Goal: Entertainment & Leisure: Consume media (video, audio)

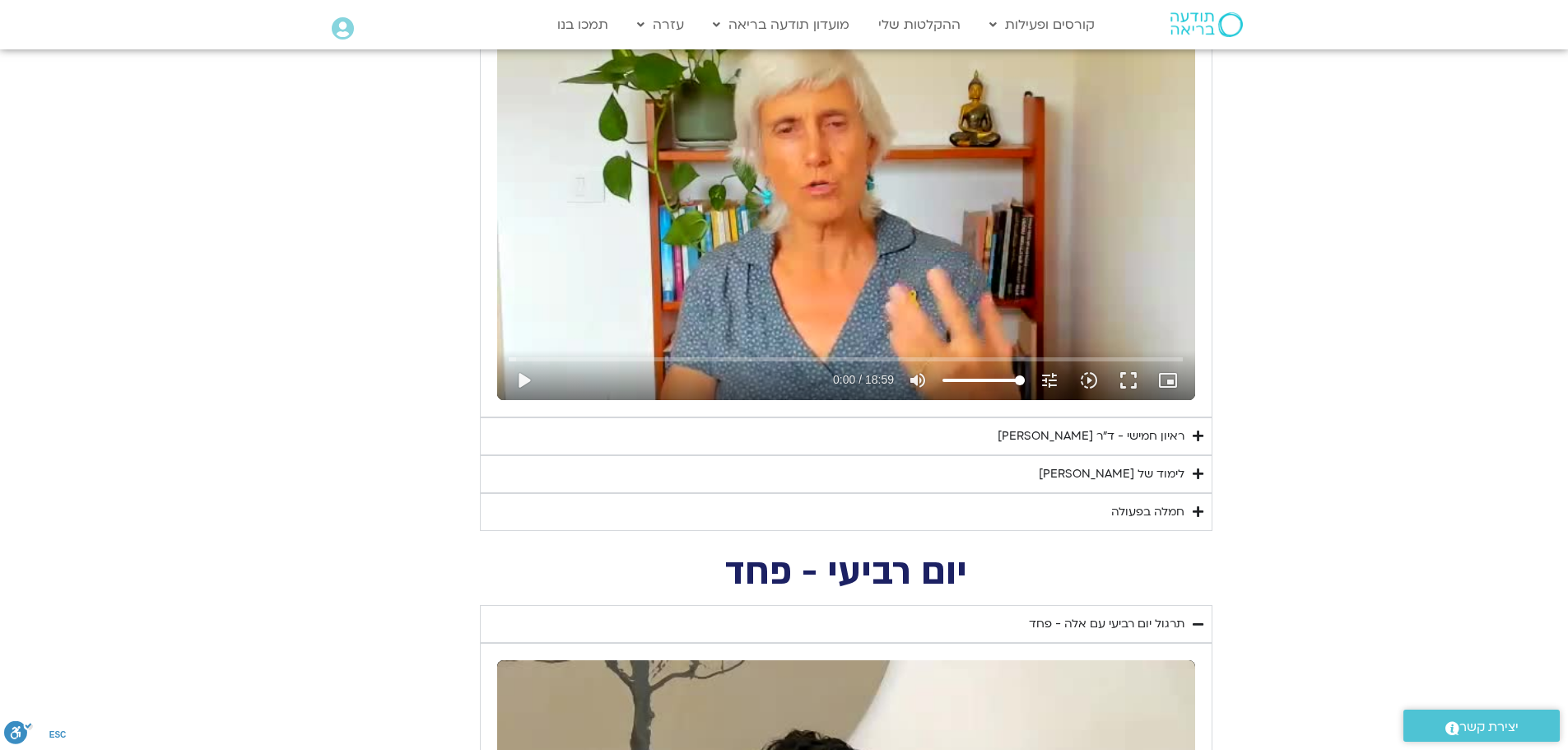
scroll to position [824, 0]
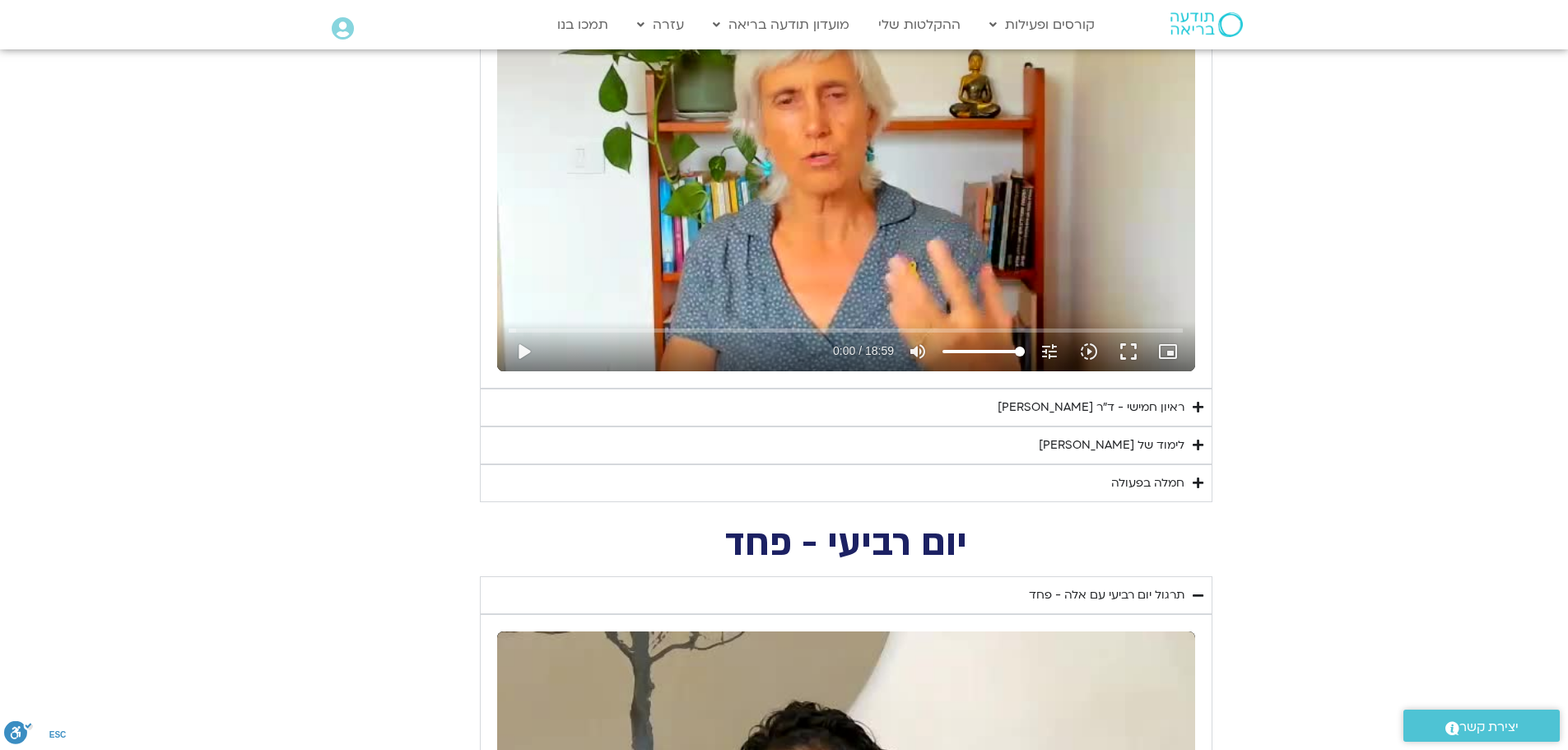
click at [1204, 404] on summary "ראיון חמישי - ד"ר [PERSON_NAME]" at bounding box center [846, 407] width 733 height 38
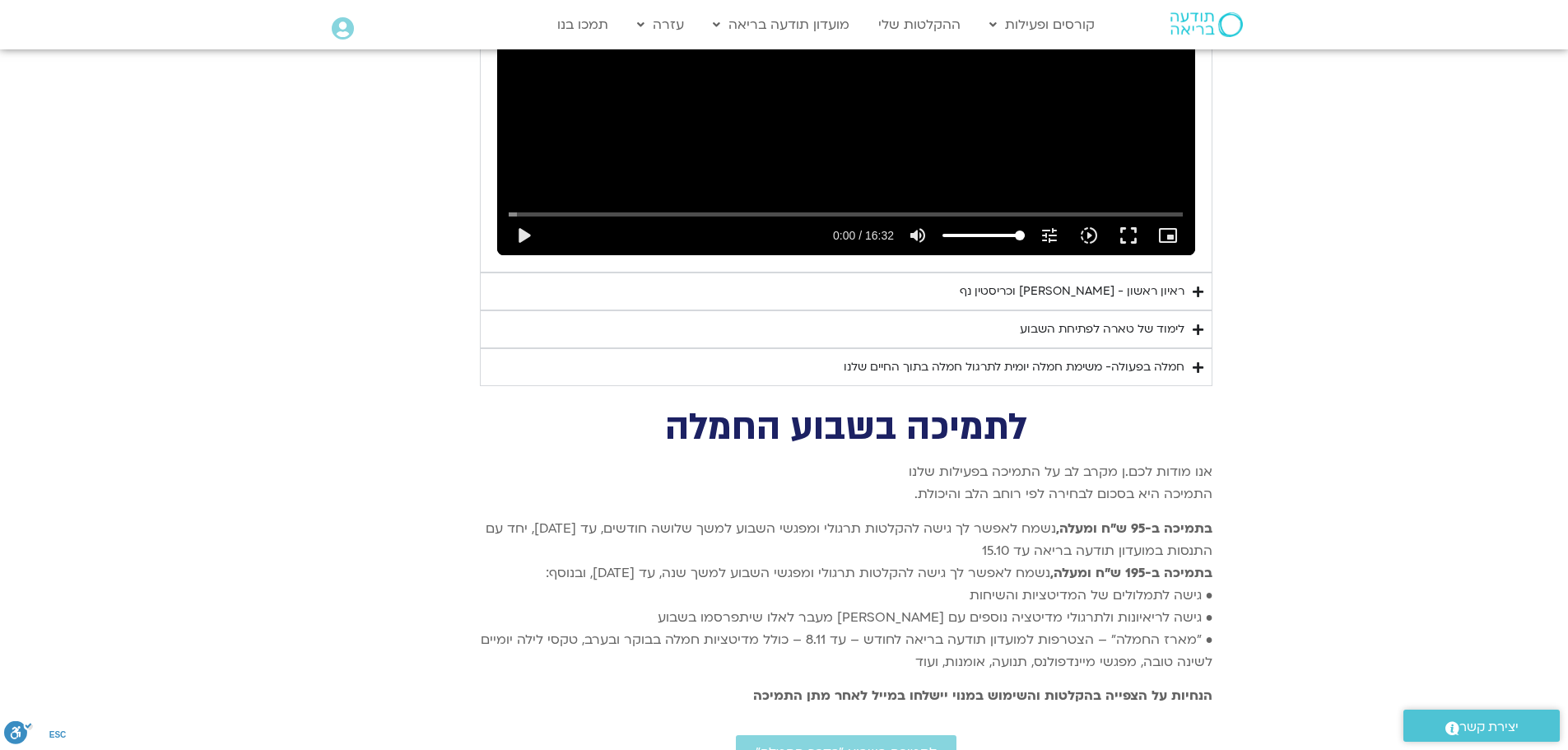
scroll to position [4034, 0]
click at [1195, 308] on summary "לימוד של טארה לפתיחת השבוע" at bounding box center [846, 327] width 733 height 38
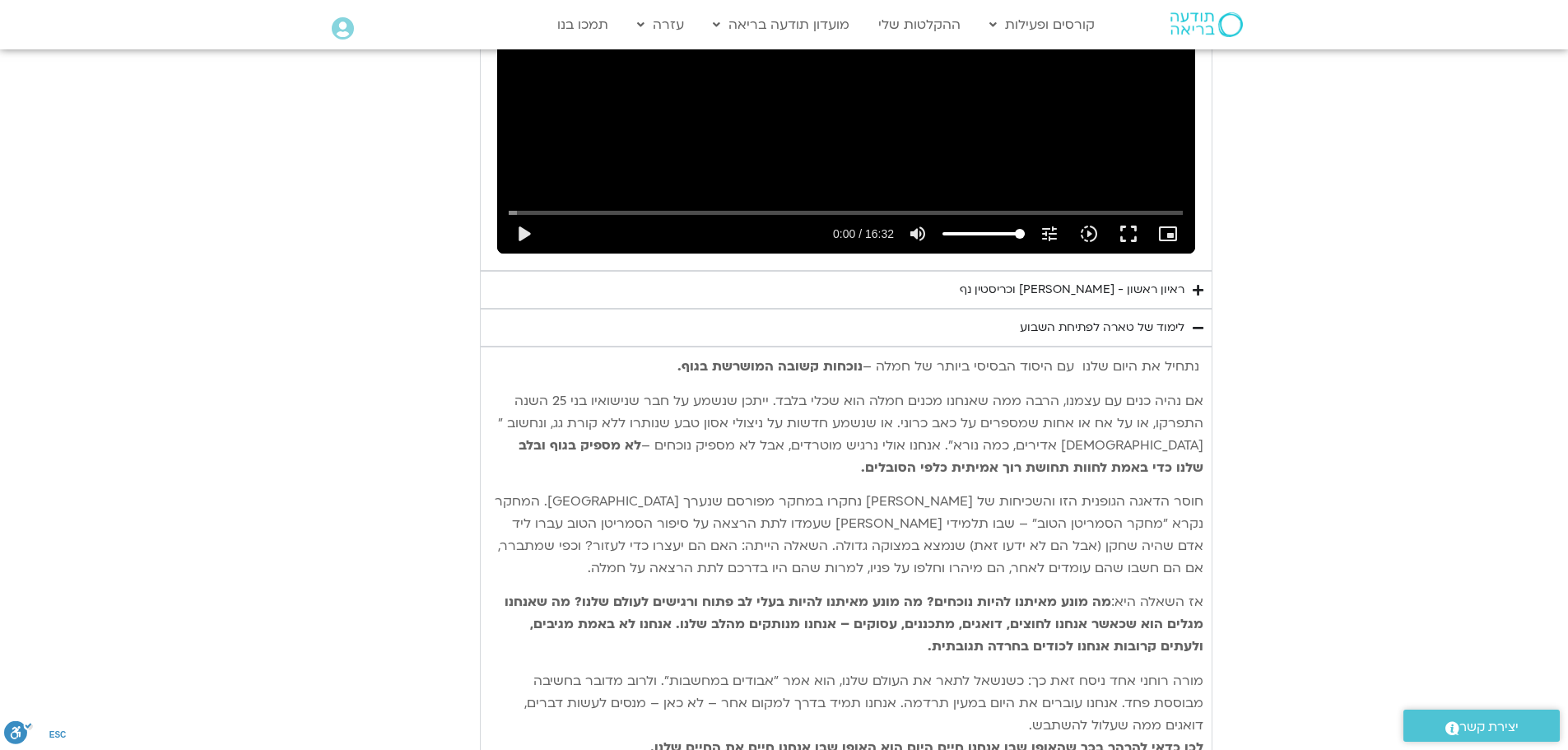
click at [1196, 284] on icon "Accordion. Open links with Enter or Space, close with Escape, and navigate with…" at bounding box center [1198, 289] width 11 height 12
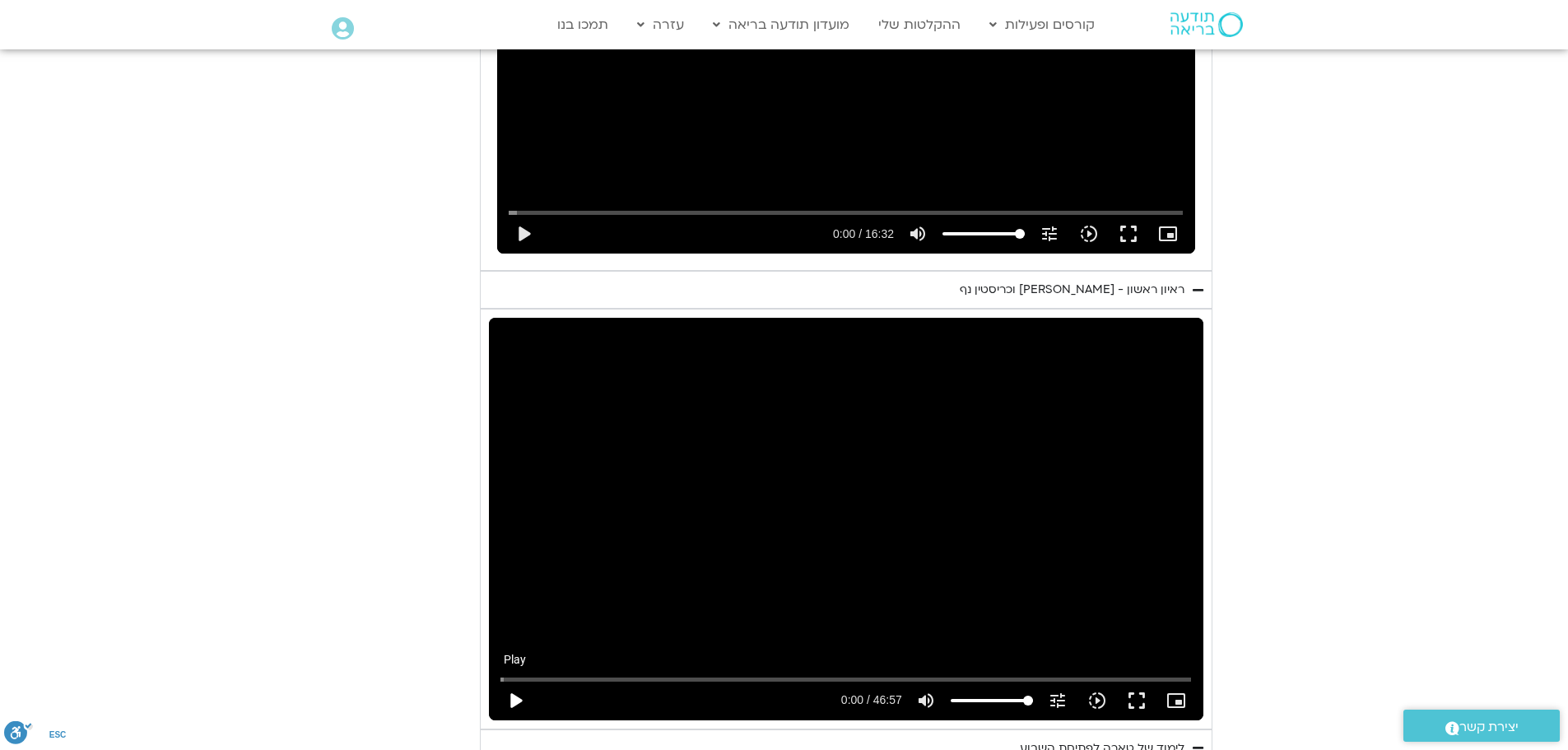
click at [520, 681] on button "play_arrow" at bounding box center [515, 701] width 40 height 40
drag, startPoint x: 503, startPoint y: 655, endPoint x: 721, endPoint y: 655, distance: 218.0
click at [721, 674] on input "Seek" at bounding box center [846, 679] width 691 height 10
click at [833, 467] on div "Skip Ad 14:49 pause 21:54 / 46:57 volume_up Mute tune Resolution Auto 720p slow…" at bounding box center [846, 518] width 715 height 401
click at [855, 466] on div "Skip Ad 14:49 play_arrow 21:54 / 46:57 volume_up Mute tune Resolution Auto 720p…" at bounding box center [846, 518] width 715 height 401
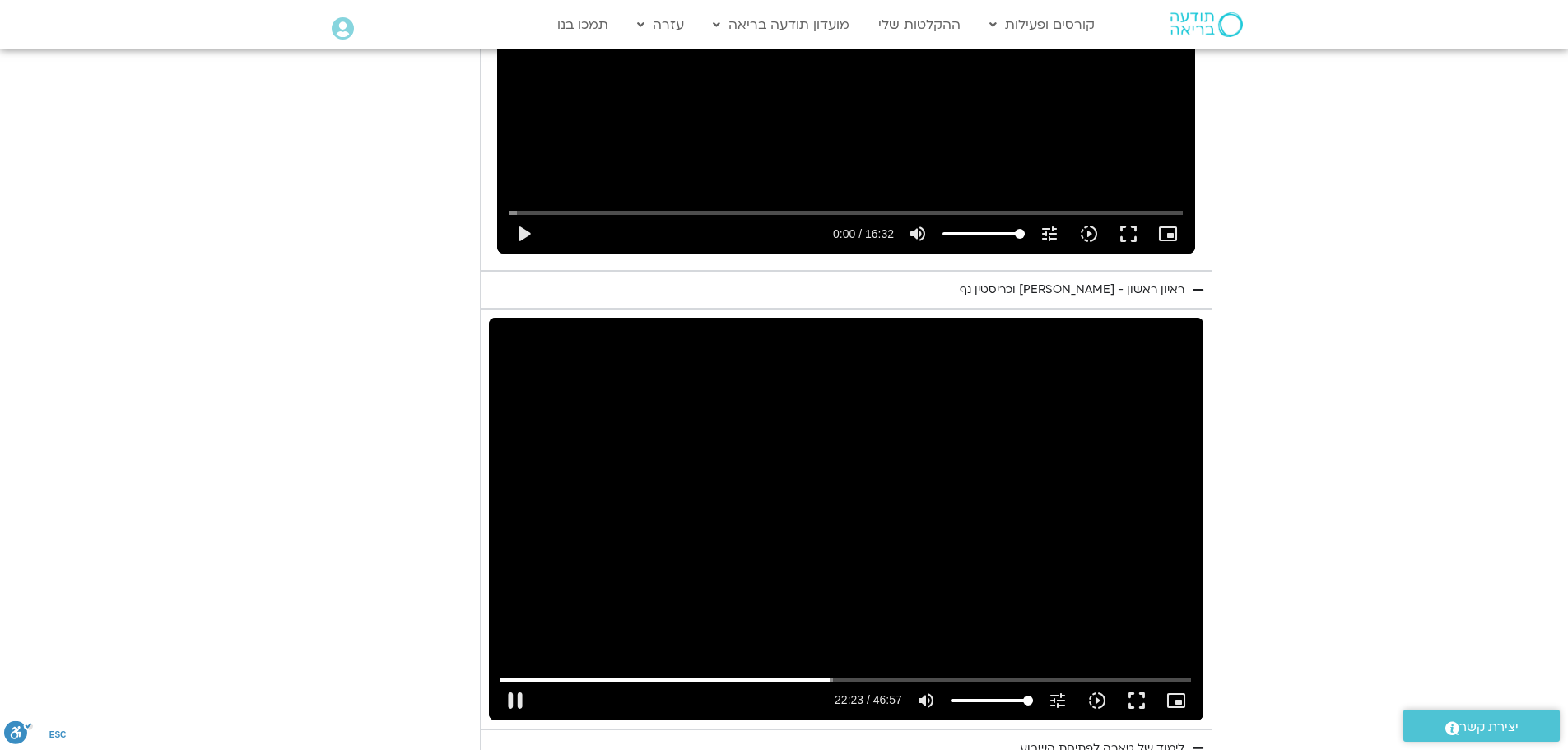
click at [720, 501] on div "Skip Ad 14:49 pause 22:23 / 46:57 volume_up Mute tune Resolution Auto 720p slow…" at bounding box center [846, 518] width 715 height 401
type input "1343.425875"
